Goal: Check status: Check status

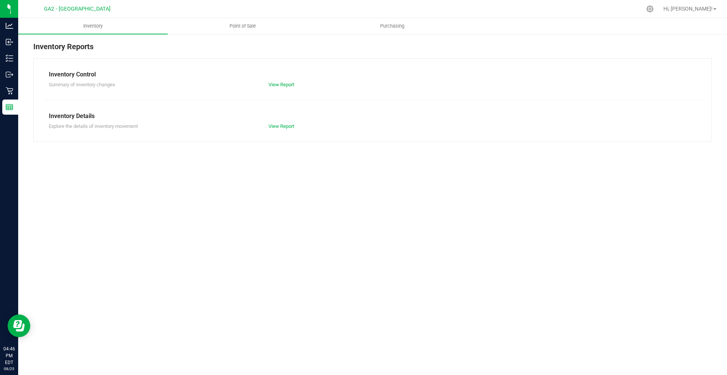
click at [223, 36] on div "Inventory Reports Inventory Control Summary of inventory changes View Report In…" at bounding box center [372, 91] width 709 height 116
click at [219, 30] on uib-tab-heading "Point of Sale" at bounding box center [242, 26] width 149 height 15
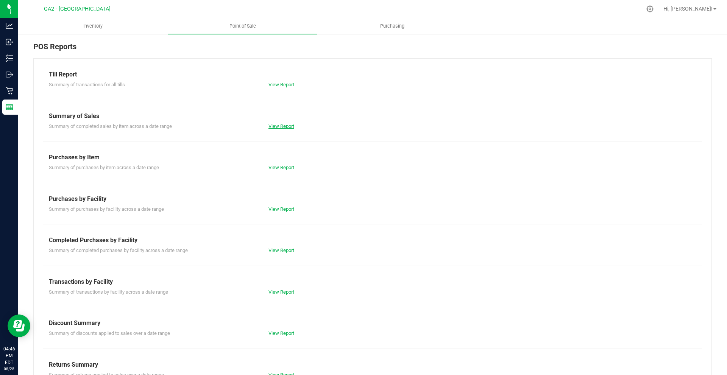
click at [287, 124] on link "View Report" at bounding box center [281, 126] width 26 height 6
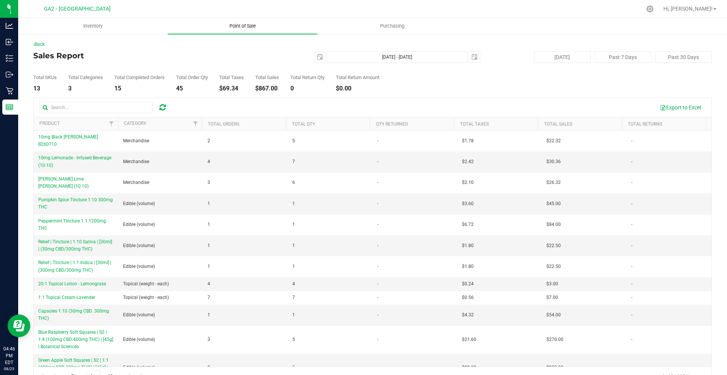
click at [268, 26] on uib-tab-heading "Point of Sale" at bounding box center [243, 26] width 150 height 16
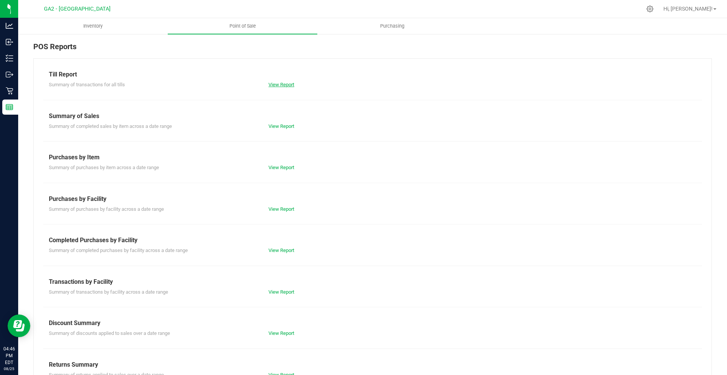
click at [279, 83] on link "View Report" at bounding box center [281, 85] width 26 height 6
